Goal: Transaction & Acquisition: Purchase product/service

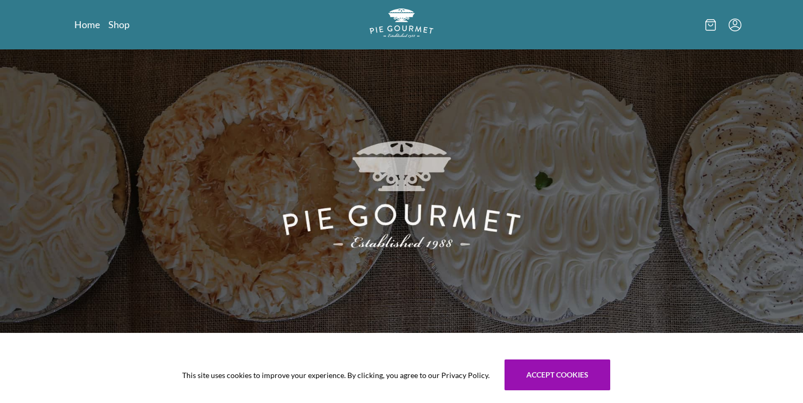
click at [145, 378] on div "This site uses cookies to improve your experience. By clicking, you agree to ou…" at bounding box center [401, 375] width 803 height 56
click at [544, 366] on button "Accept cookies" at bounding box center [557, 374] width 106 height 31
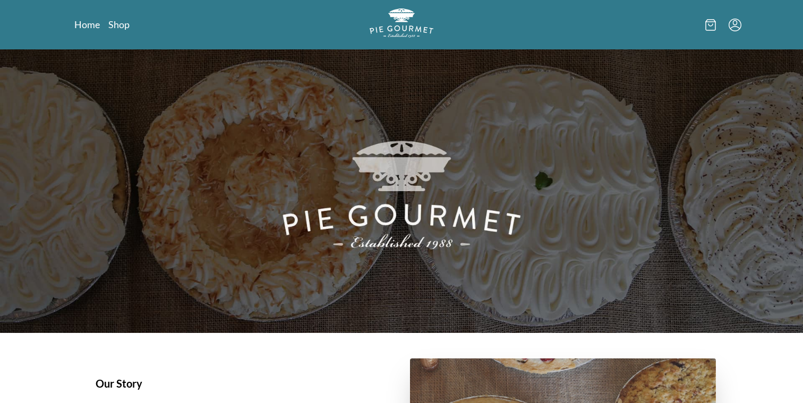
click at [115, 28] on link "Shop" at bounding box center [118, 24] width 21 height 13
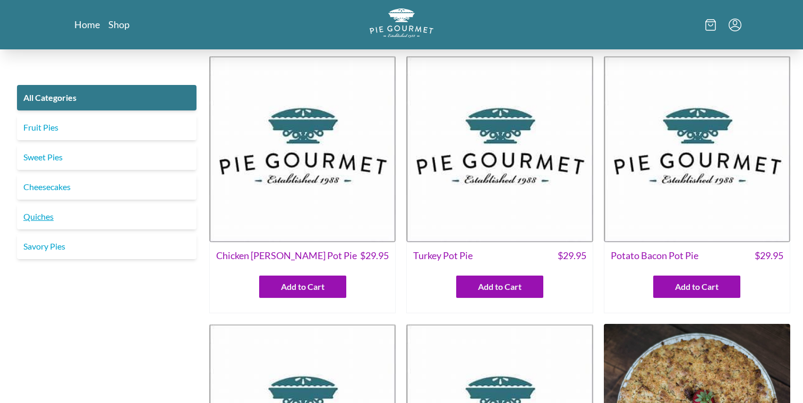
click at [46, 216] on link "Quiches" at bounding box center [106, 216] width 179 height 25
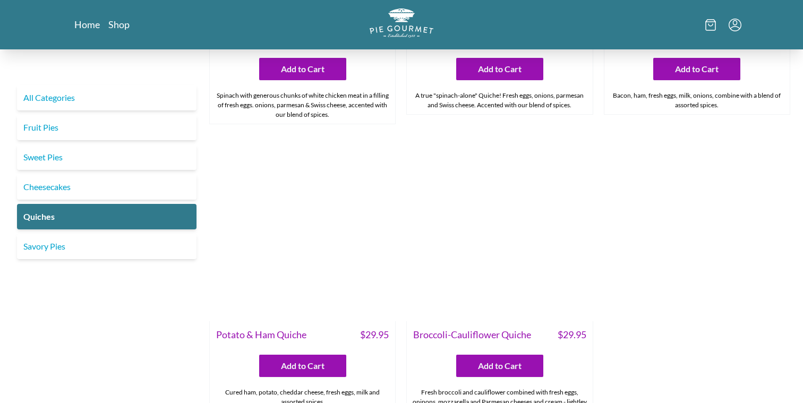
scroll to position [510, 0]
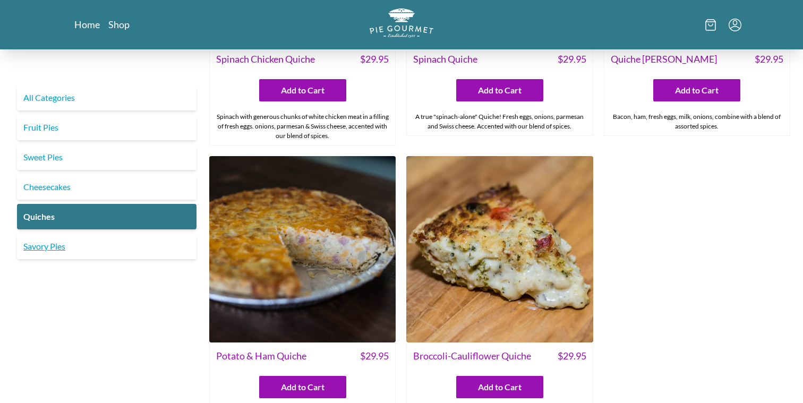
click at [45, 245] on link "Savory Pies" at bounding box center [106, 246] width 179 height 25
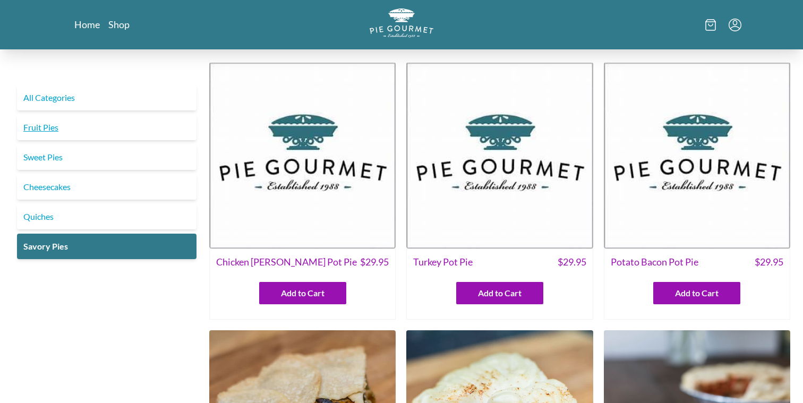
click at [39, 128] on link "Fruit Pies" at bounding box center [106, 127] width 179 height 25
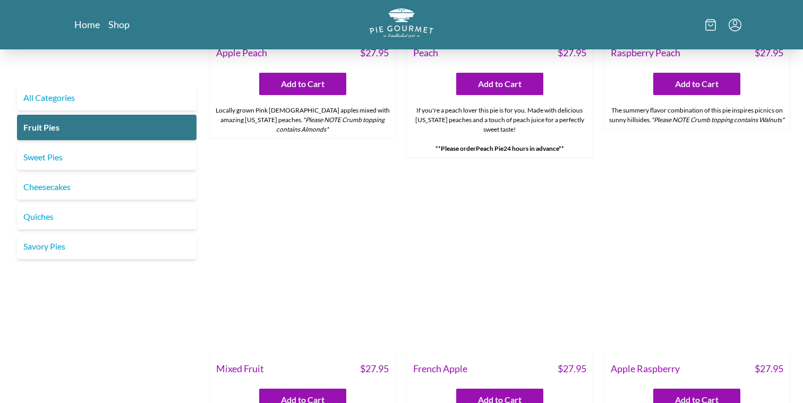
scroll to position [786, 0]
